Goal: Information Seeking & Learning: Learn about a topic

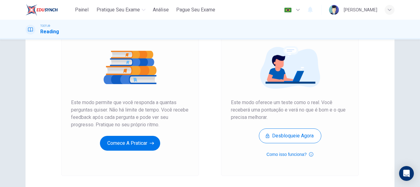
scroll to position [66, 0]
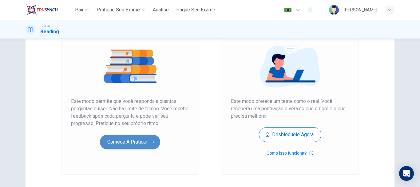
click at [138, 142] on button "Comece a praticar" at bounding box center [130, 141] width 60 height 15
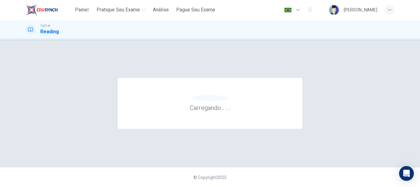
scroll to position [0, 0]
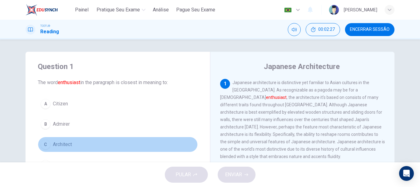
click at [62, 143] on span "Architect" at bounding box center [62, 144] width 19 height 7
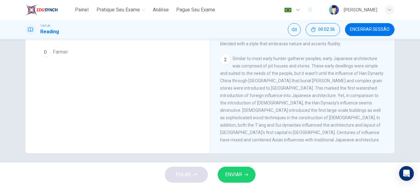
scroll to position [116, 0]
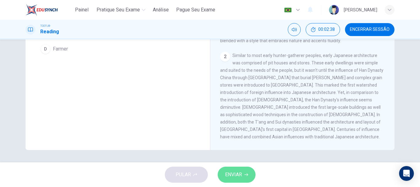
click at [244, 168] on button "ENVIAR" at bounding box center [237, 174] width 38 height 16
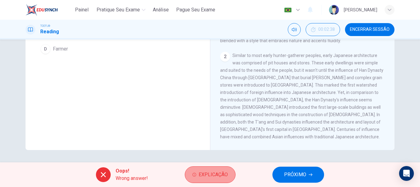
click at [226, 176] on span "Explicação" at bounding box center [213, 174] width 29 height 9
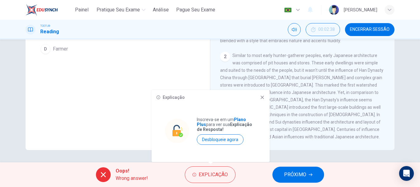
click at [262, 97] on icon at bounding box center [262, 97] width 3 height 3
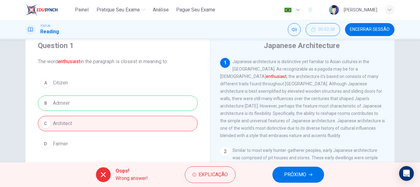
scroll to position [19, 0]
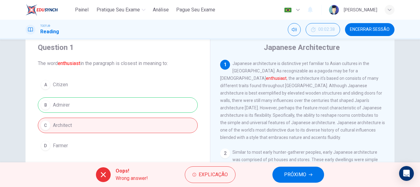
click at [38, 62] on span "The word enthusiast in the paragraph is closest in meaning to:" at bounding box center [118, 63] width 160 height 7
drag, startPoint x: 37, startPoint y: 62, endPoint x: 177, endPoint y: 62, distance: 140.0
click at [177, 62] on span "The word enthusiast in the paragraph is closest in meaning to:" at bounding box center [118, 63] width 160 height 7
click at [84, 62] on span "The word enthusiast in the paragraph is closest in meaning to:" at bounding box center [118, 63] width 160 height 7
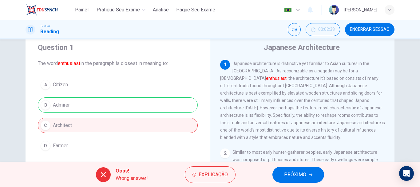
click at [84, 62] on span "The word enthusiast in the paragraph is closest in meaning to:" at bounding box center [118, 63] width 160 height 7
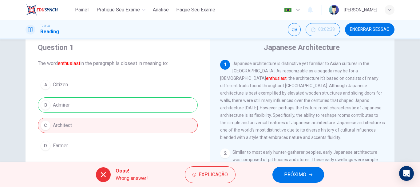
click at [84, 62] on span "The word enthusiast in the paragraph is closest in meaning to:" at bounding box center [118, 63] width 160 height 7
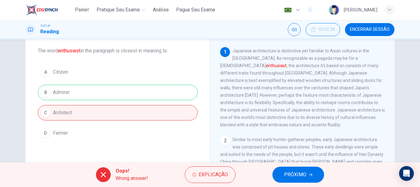
scroll to position [0, 0]
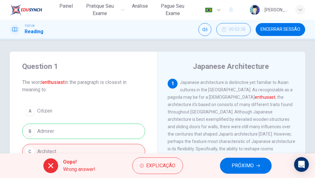
click at [66, 110] on div "A Citizen B Admirer C Architect [PERSON_NAME]" at bounding box center [83, 141] width 123 height 76
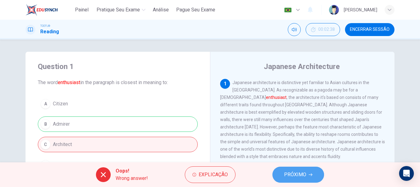
click at [289, 173] on span "PRÓXIMO" at bounding box center [295, 174] width 22 height 9
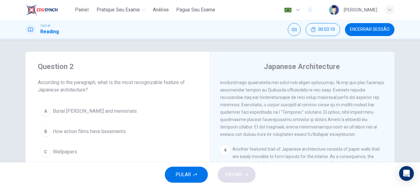
scroll to position [246, 0]
